Goal: Task Accomplishment & Management: Manage account settings

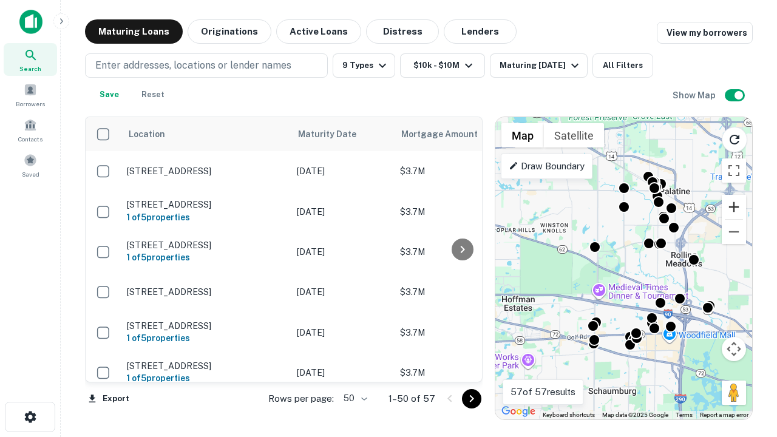
click at [734, 207] on button "Zoom in" at bounding box center [734, 207] width 24 height 24
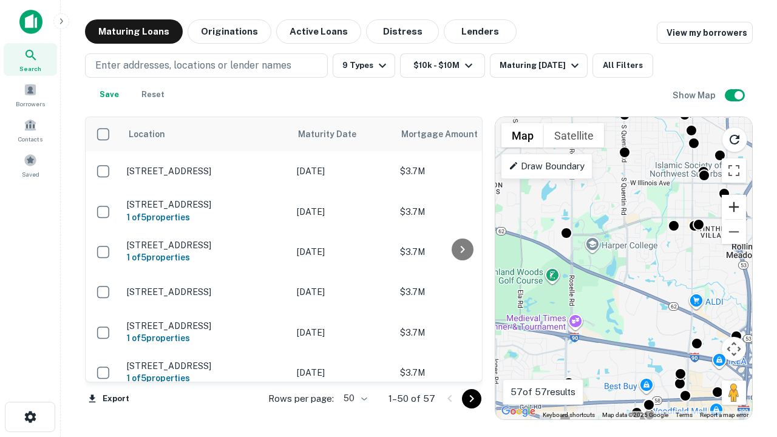
click at [734, 207] on button "Zoom in" at bounding box center [734, 207] width 24 height 24
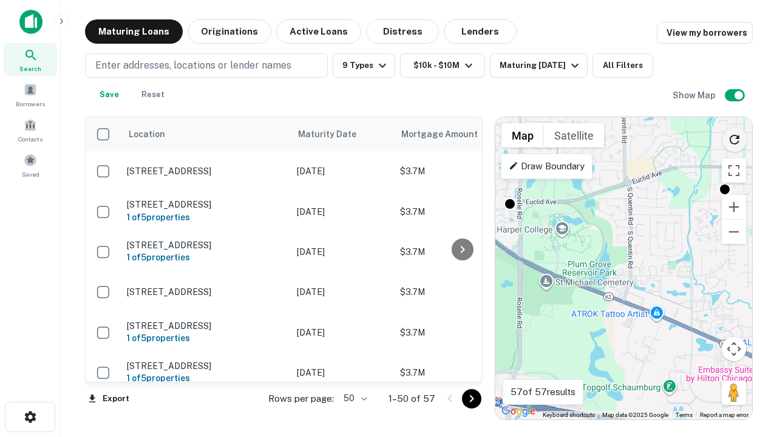
click at [734, 137] on icon "Reload search area" at bounding box center [734, 139] width 15 height 15
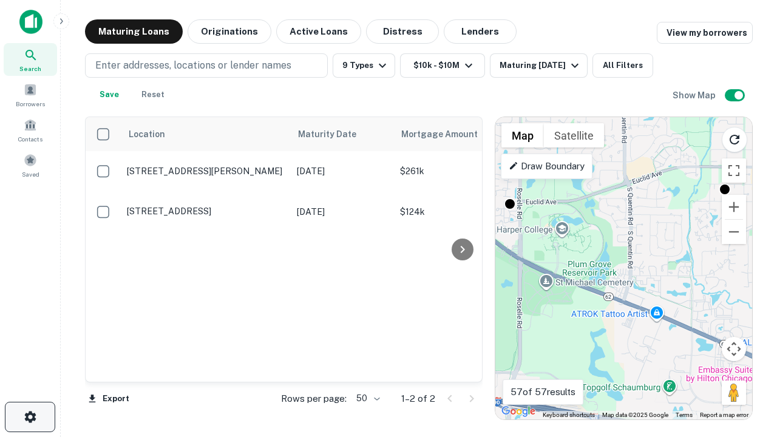
click at [30, 417] on icon "button" at bounding box center [30, 417] width 15 height 15
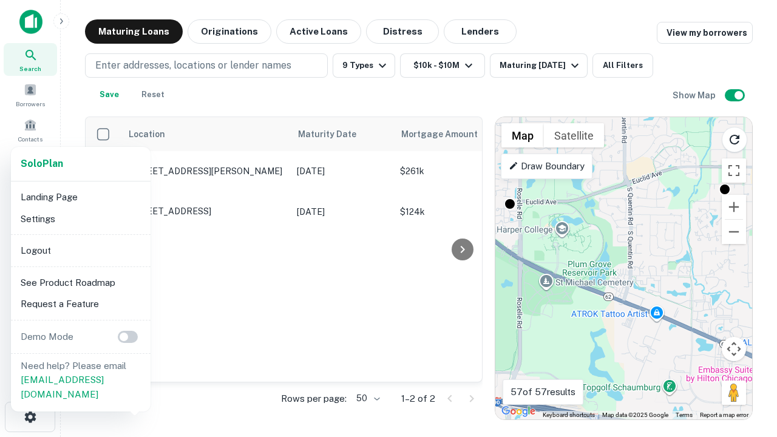
click at [80, 250] on li "Logout" at bounding box center [81, 251] width 130 height 22
